Goal: Navigation & Orientation: Find specific page/section

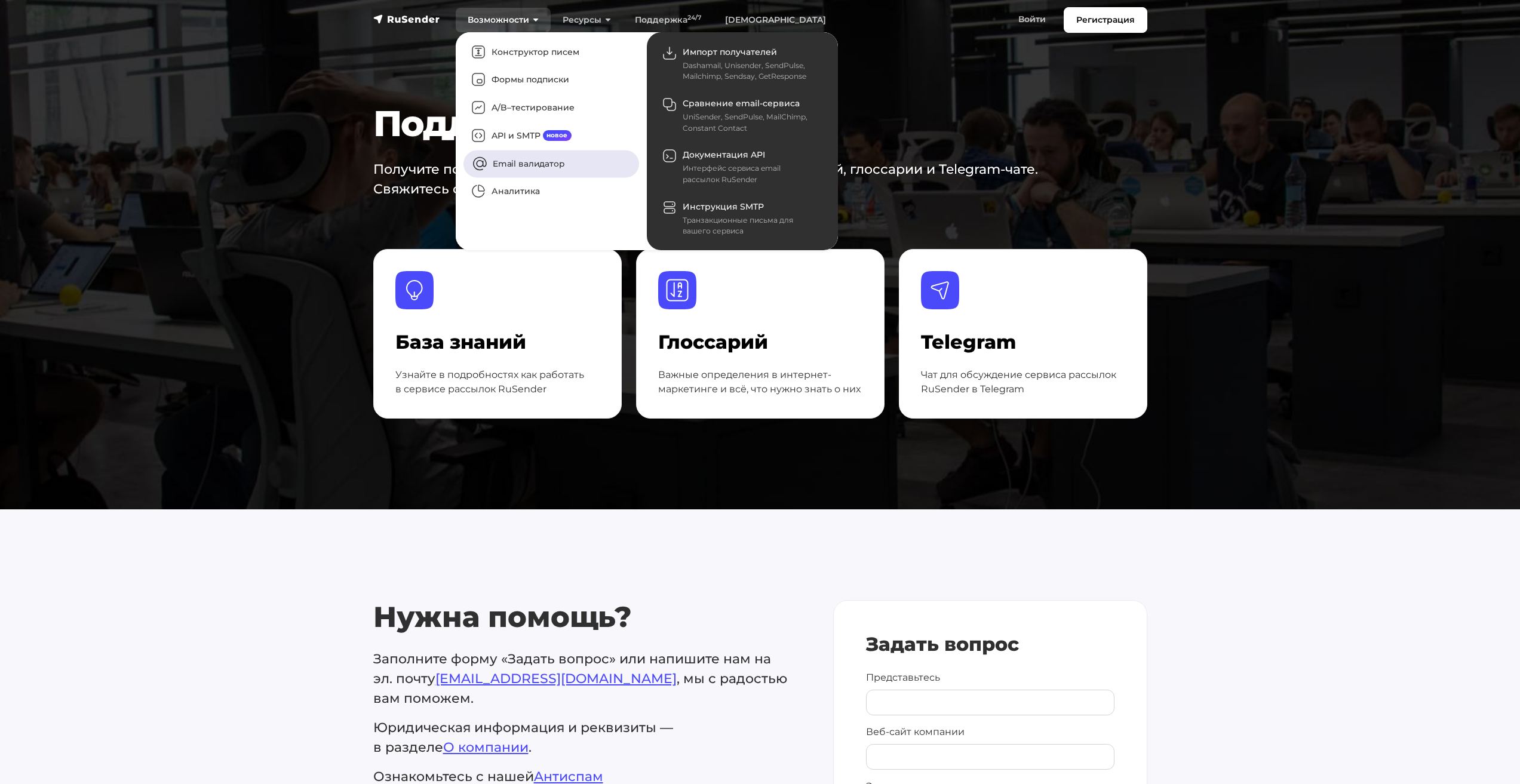
click at [536, 160] on link "Email валидатор" at bounding box center [551, 163] width 176 height 27
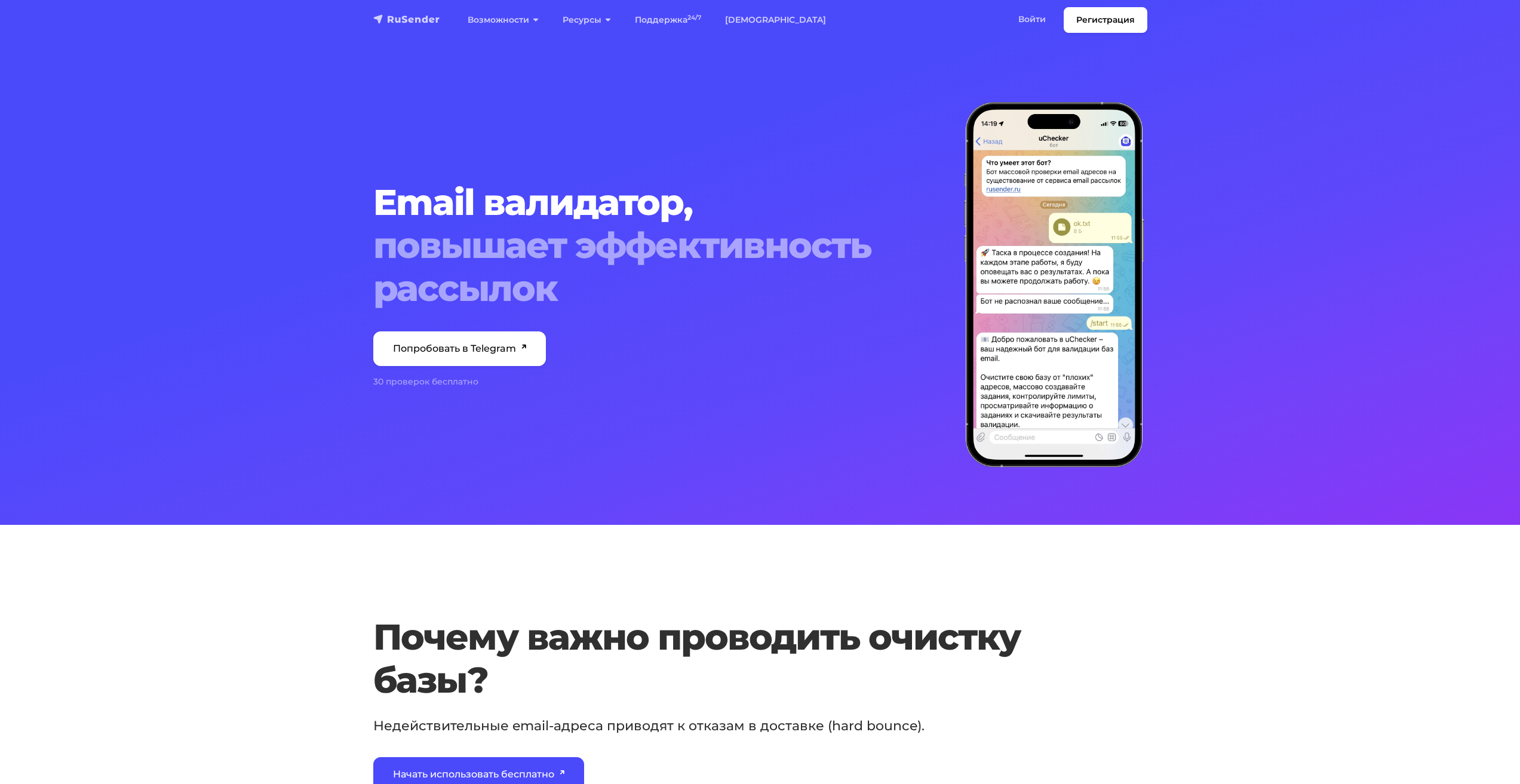
click at [415, 25] on img "navbar" at bounding box center [407, 20] width 67 height 12
